Goal: Information Seeking & Learning: Check status

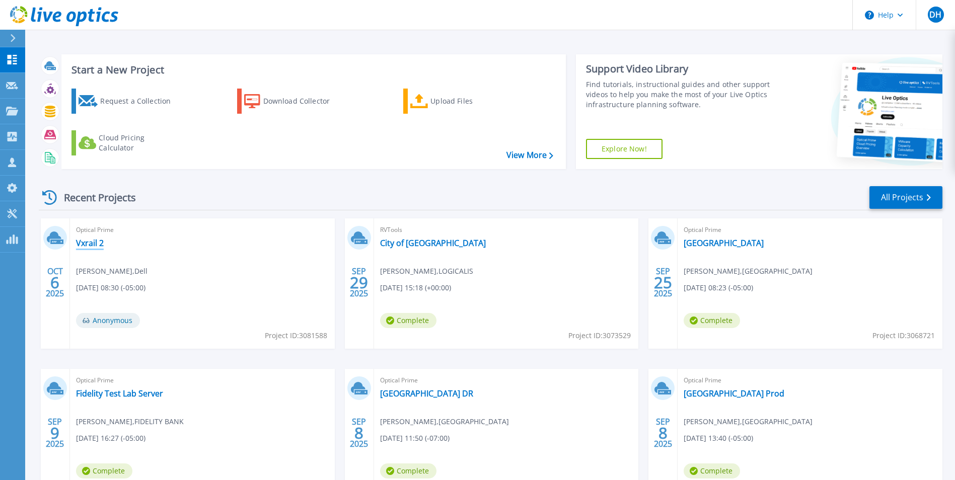
click at [88, 245] on link "Vxrail 2" at bounding box center [90, 243] width 28 height 10
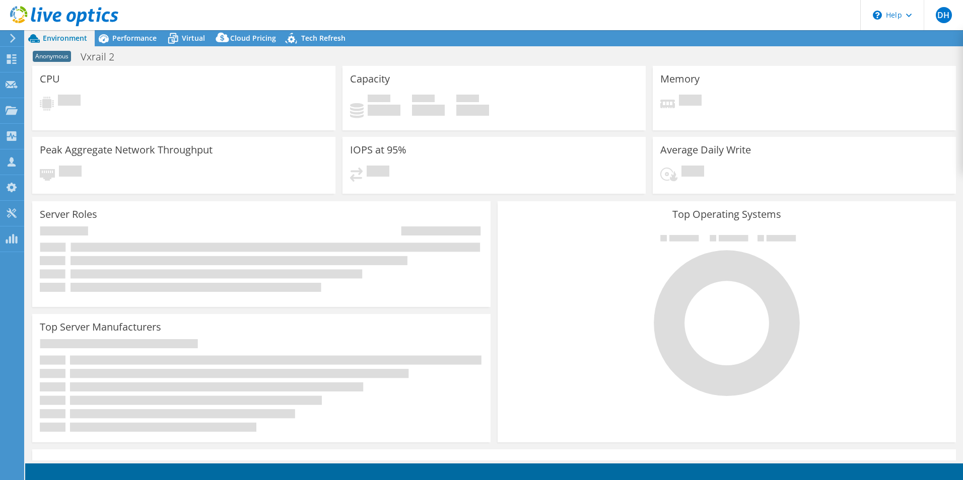
select select "USD"
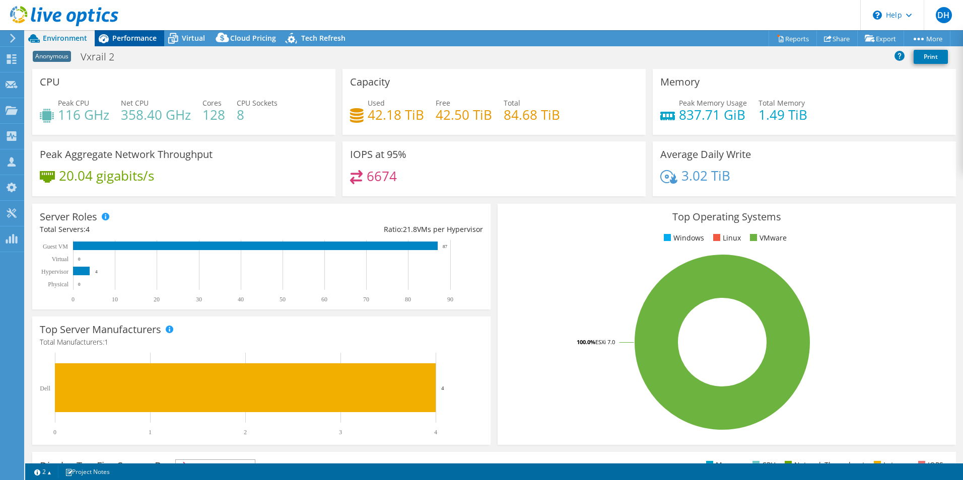
click at [137, 36] on span "Performance" at bounding box center [134, 38] width 44 height 10
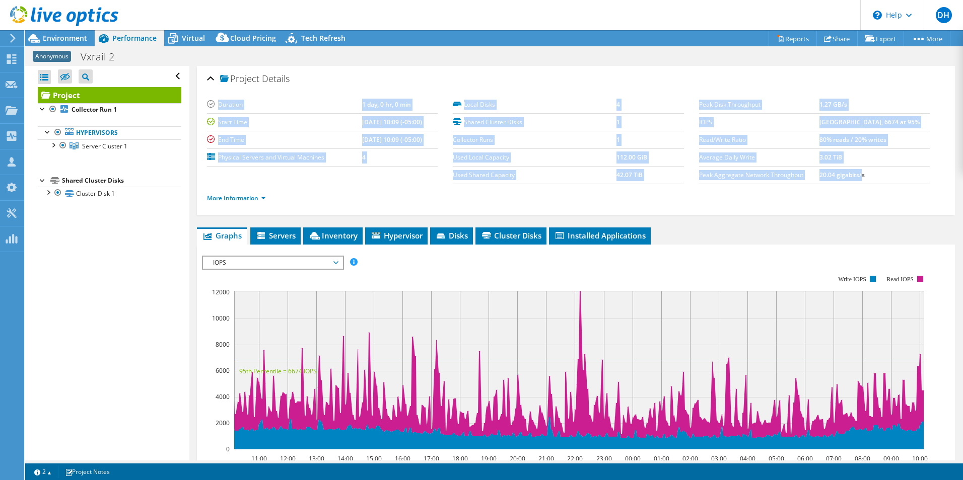
drag, startPoint x: 869, startPoint y: 175, endPoint x: 687, endPoint y: 69, distance: 210.7
click at [687, 69] on div "Project Details Duration 1 day, 0 hr, 0 min Start Time 10/02/2025, 10:09 (-05:0…" at bounding box center [576, 140] width 758 height 149
drag, startPoint x: 687, startPoint y: 69, endPoint x: 725, endPoint y: 173, distance: 110.4
click at [725, 173] on label "Peak Aggregate Network Throughput" at bounding box center [759, 175] width 120 height 10
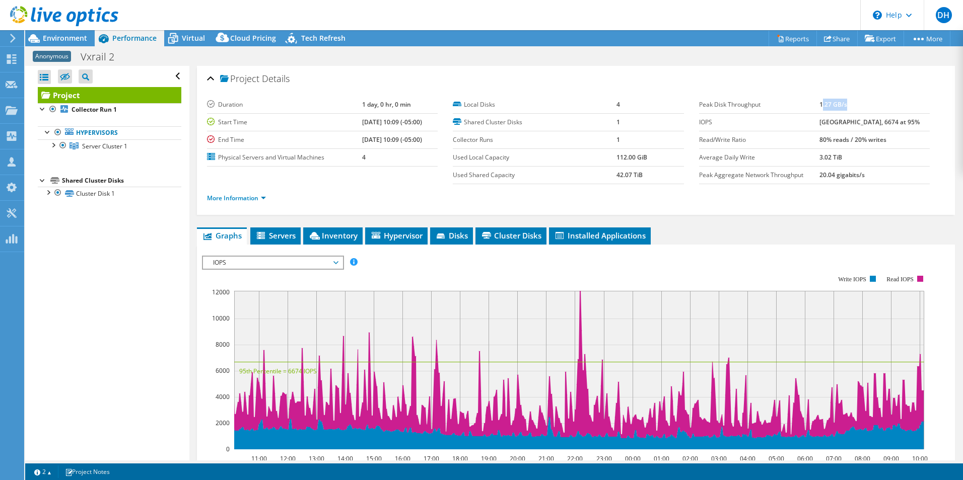
drag, startPoint x: 829, startPoint y: 105, endPoint x: 860, endPoint y: 104, distance: 30.7
click at [860, 104] on td "1.27 GB/s" at bounding box center [874, 105] width 110 height 18
click at [863, 103] on tr "Peak Disk Throughput 1.27 GB/s" at bounding box center [814, 105] width 231 height 18
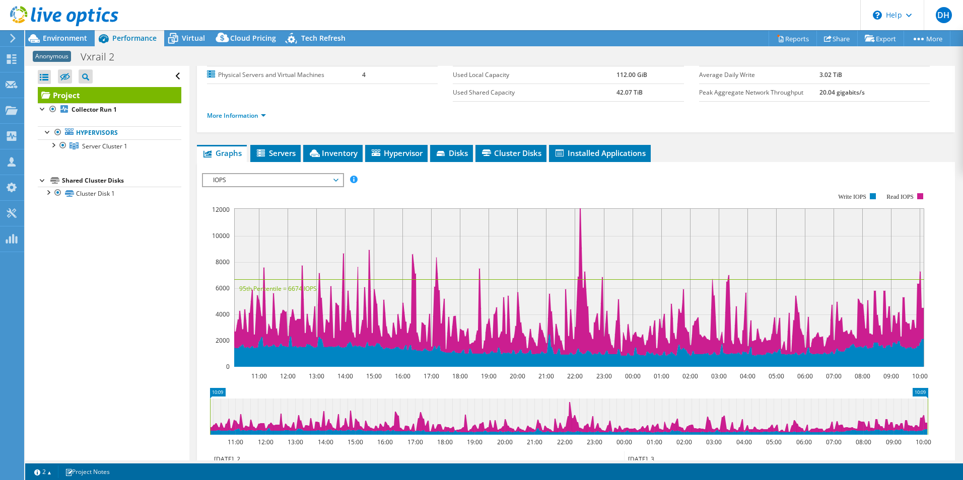
scroll to position [101, 0]
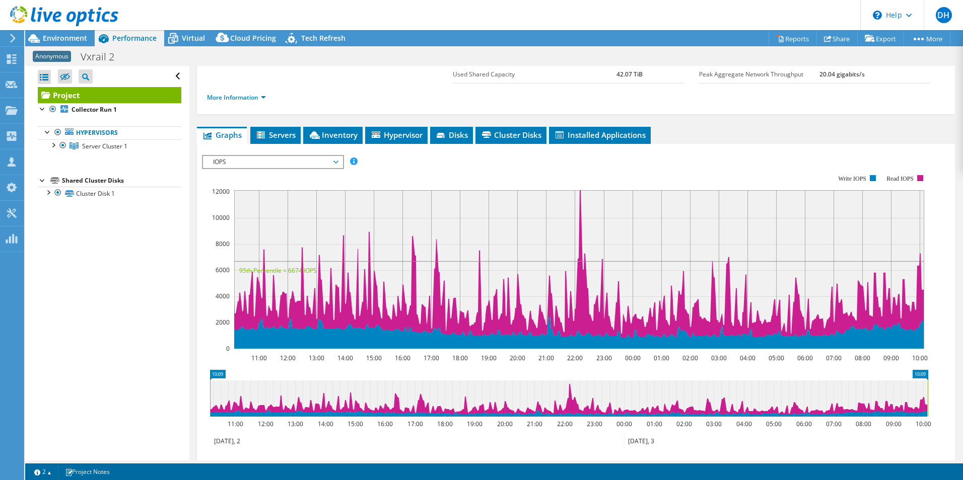
click at [286, 158] on span "IOPS" at bounding box center [272, 162] width 129 height 12
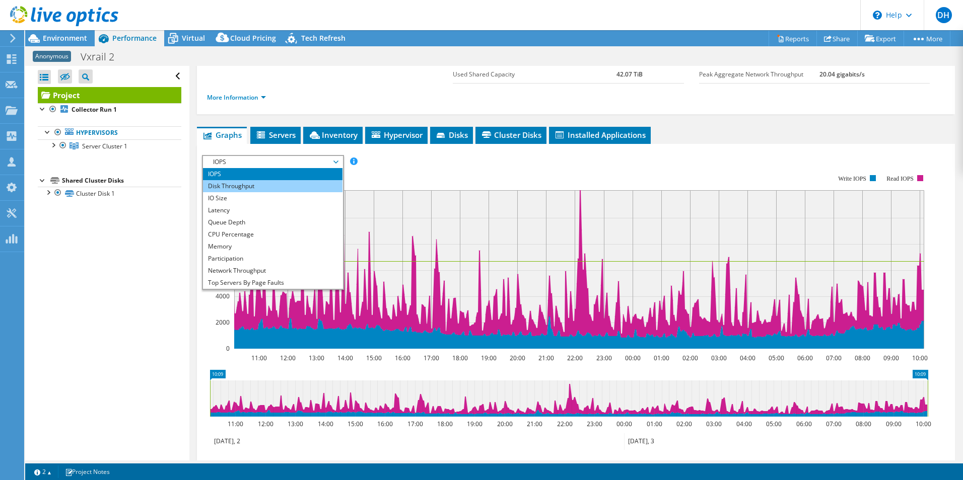
click at [282, 186] on li "Disk Throughput" at bounding box center [272, 186] width 139 height 12
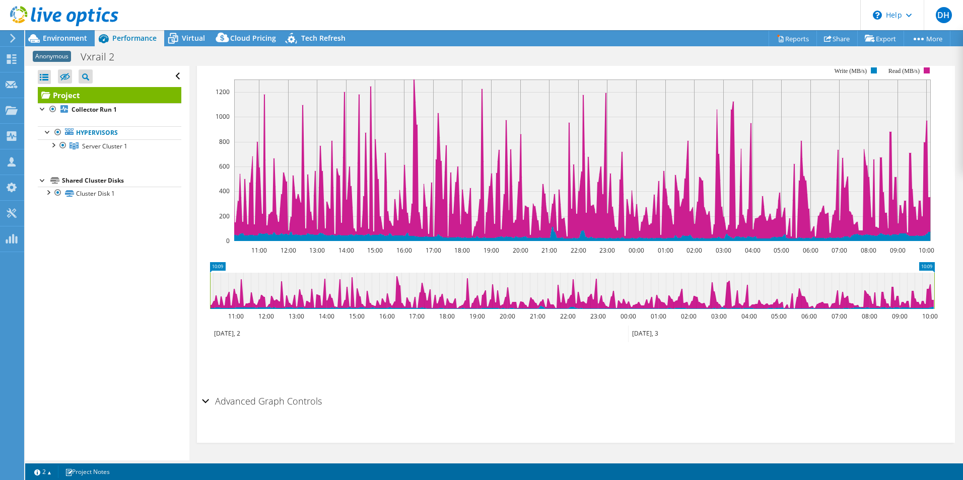
scroll to position [0, 0]
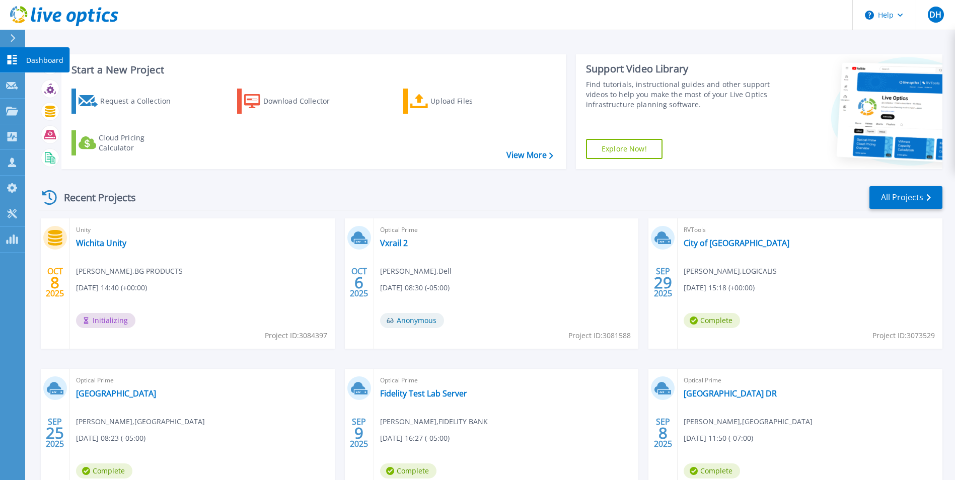
click at [6, 59] on icon at bounding box center [12, 60] width 12 height 10
click at [21, 55] on link "Dashboard Dashboard" at bounding box center [12, 60] width 25 height 26
click at [9, 58] on icon at bounding box center [13, 60] width 10 height 10
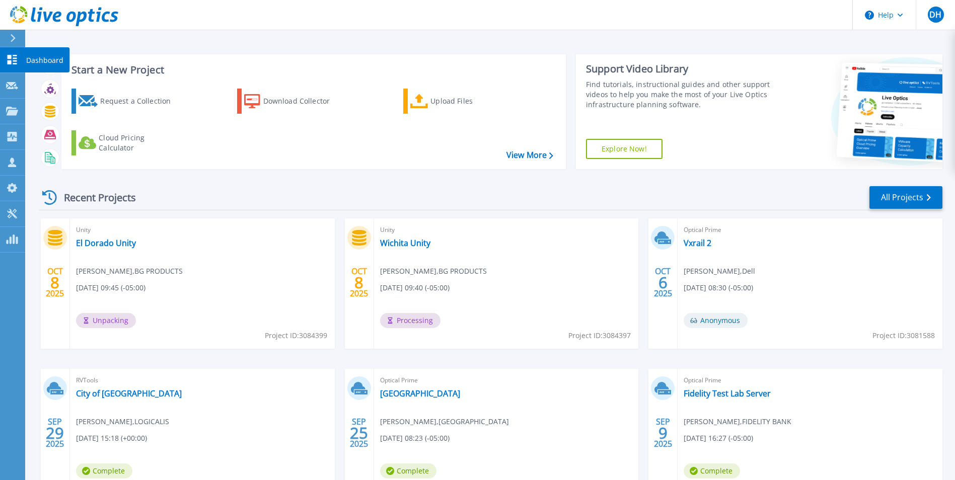
click at [20, 56] on link "Dashboard Dashboard" at bounding box center [12, 60] width 25 height 26
click at [396, 241] on link "Wichita Unity" at bounding box center [405, 243] width 50 height 10
click at [0, 58] on html "Help DH Channel Partner Dave Heinen dave.heinen@us.logicalis.com LOGICALIS My P…" at bounding box center [477, 221] width 955 height 442
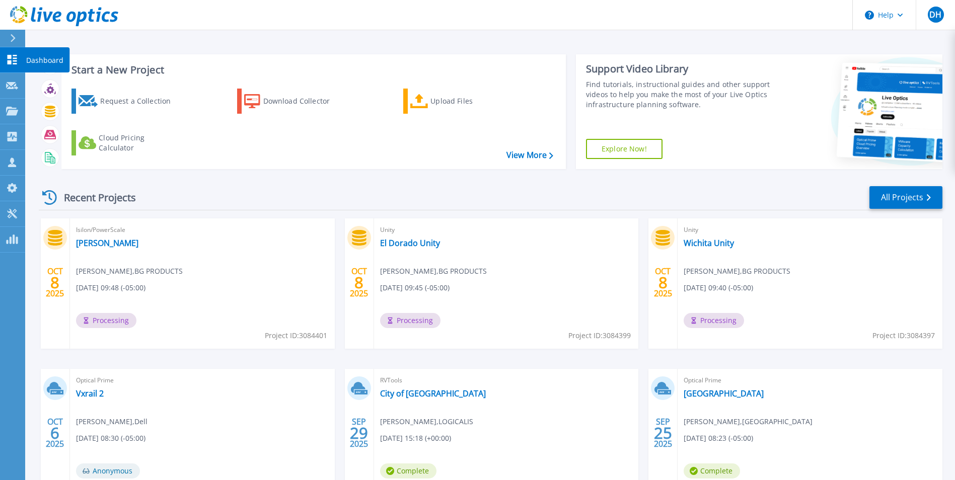
click at [23, 60] on link "Dashboard Dashboard" at bounding box center [12, 60] width 25 height 26
click at [104, 242] on link "[PERSON_NAME]" at bounding box center [107, 243] width 62 height 10
click at [10, 55] on icon at bounding box center [12, 60] width 12 height 10
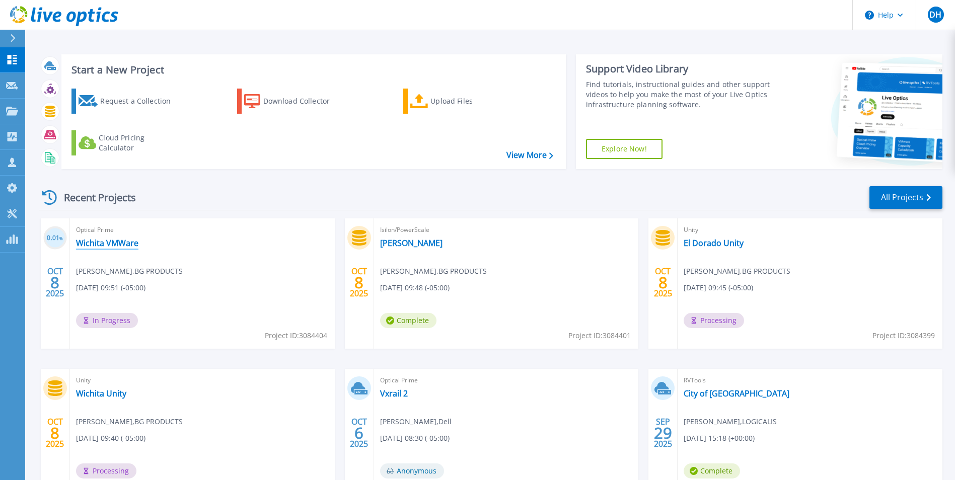
click at [109, 245] on link "Wichita VMWare" at bounding box center [107, 243] width 62 height 10
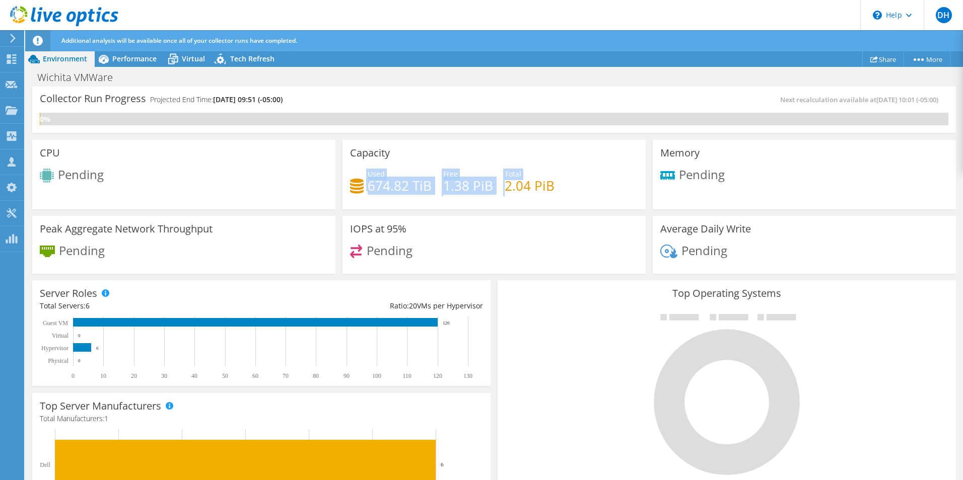
drag, startPoint x: 504, startPoint y: 188, endPoint x: 361, endPoint y: 187, distance: 143.0
click at [361, 187] on div "Used 674.82 TiB Free 1.38 PiB Total 2.04 PiB" at bounding box center [494, 185] width 288 height 33
click at [364, 187] on div "Used 674.82 TiB" at bounding box center [391, 180] width 82 height 23
drag, startPoint x: 370, startPoint y: 186, endPoint x: 560, endPoint y: 183, distance: 190.4
click at [560, 183] on div "Used 674.82 TiB Free 1.38 PiB Total 2.04 PiB" at bounding box center [494, 185] width 288 height 33
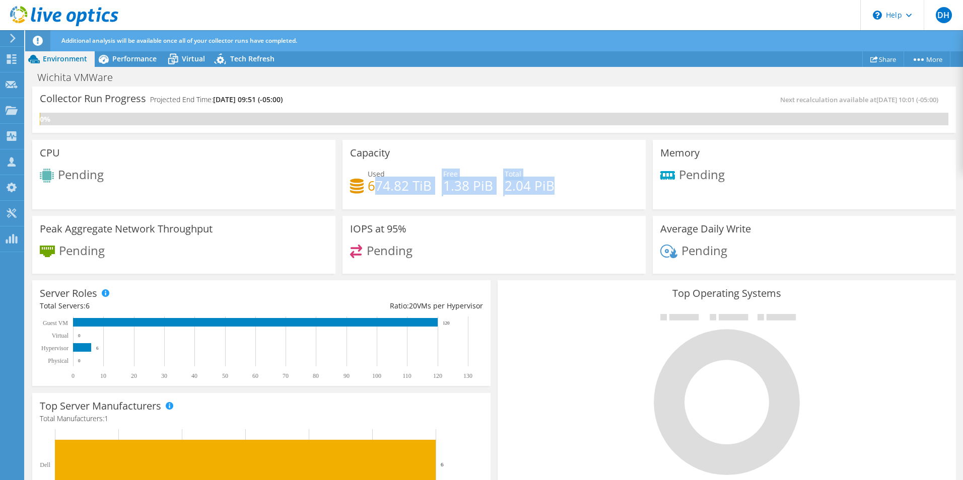
drag, startPoint x: 560, startPoint y: 183, endPoint x: 524, endPoint y: 194, distance: 37.4
click at [524, 191] on h4 "2.04 PiB" at bounding box center [530, 185] width 50 height 11
drag, startPoint x: 400, startPoint y: 192, endPoint x: 387, endPoint y: 192, distance: 13.1
click at [387, 192] on div "Used 674.82 TiB Free 1.38 PiB Total 2.04 PiB" at bounding box center [494, 185] width 288 height 33
click at [386, 191] on h4 "674.82 TiB" at bounding box center [400, 185] width 64 height 11
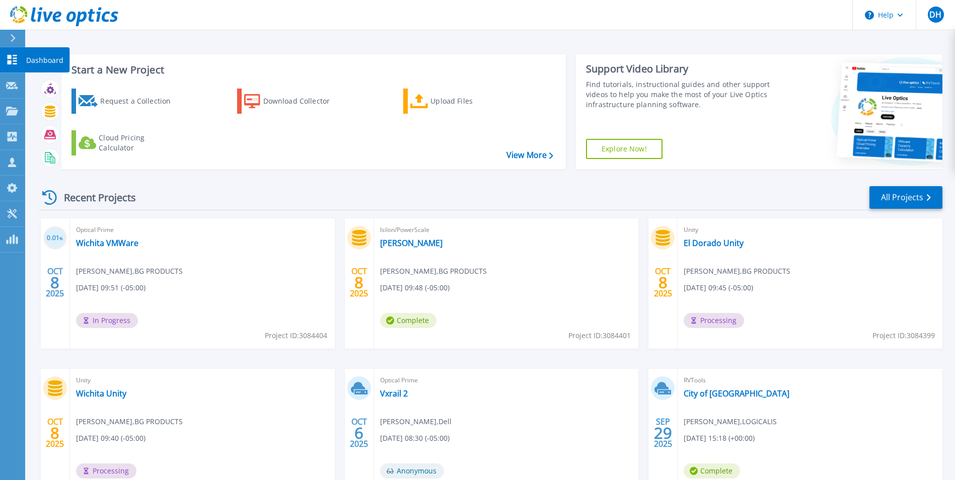
click at [8, 55] on icon at bounding box center [13, 60] width 10 height 10
